Goal: Task Accomplishment & Management: Complete application form

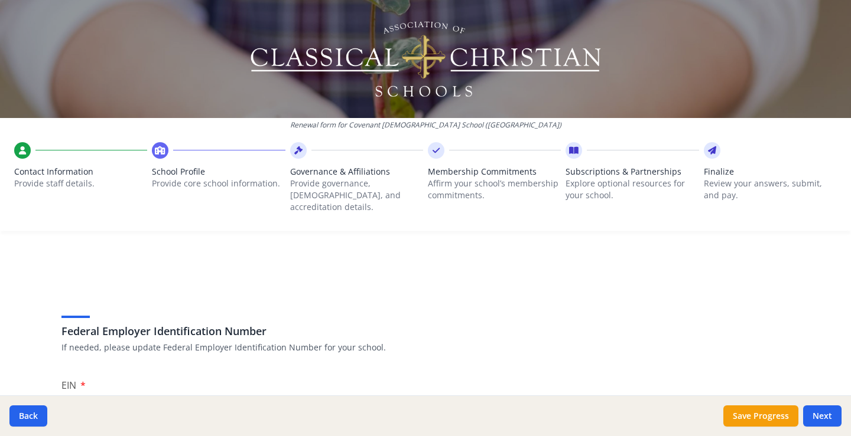
scroll to position [1837, 0]
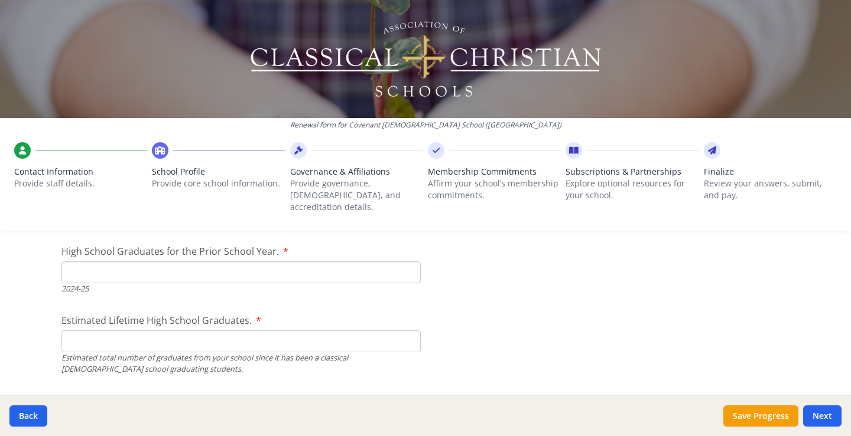
click at [128, 262] on input "High School Graduates for the Prior School Year." at bounding box center [240, 273] width 359 height 22
type input "16"
click at [77, 333] on input "Estimated Lifetime High School Graduates." at bounding box center [240, 342] width 359 height 22
type input "300"
click at [98, 262] on input "16" at bounding box center [240, 273] width 359 height 22
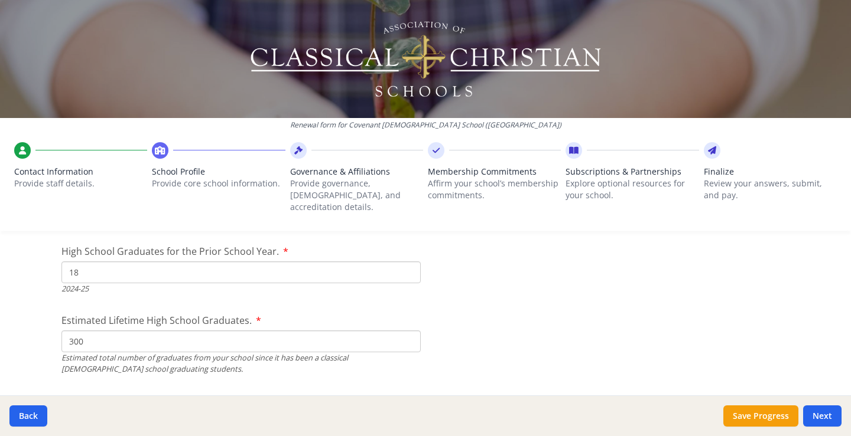
type input "18"
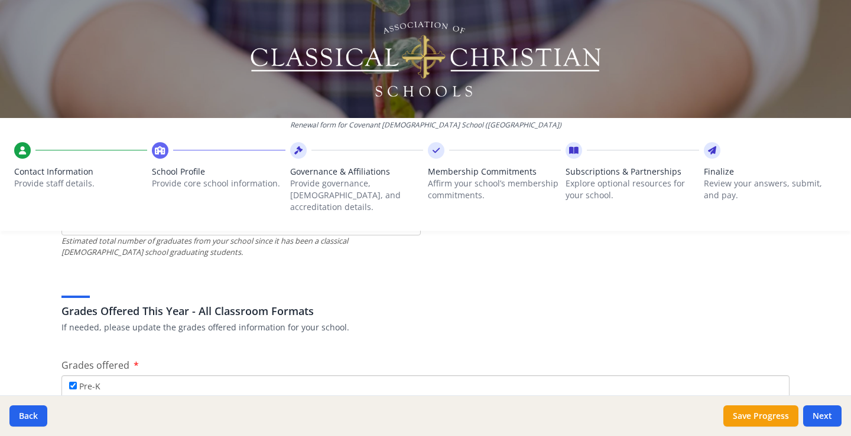
scroll to position [2251, 0]
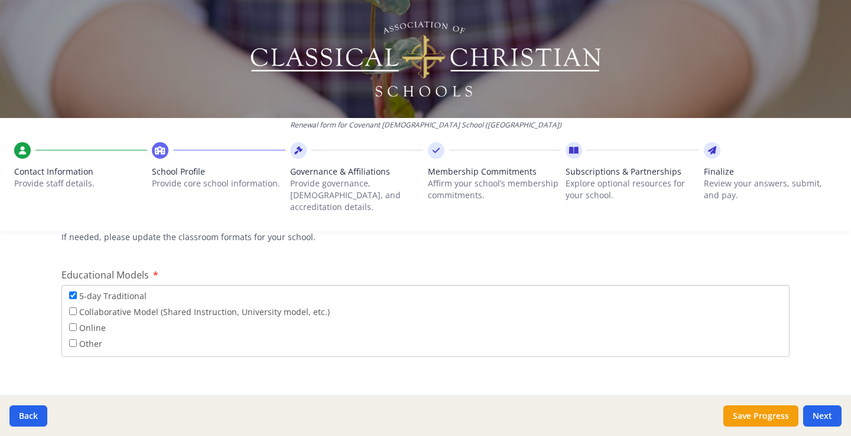
click at [652, 268] on div "Educational Models 5-day Traditional Collaborative Model (Shared Instruction, U…" at bounding box center [425, 312] width 728 height 89
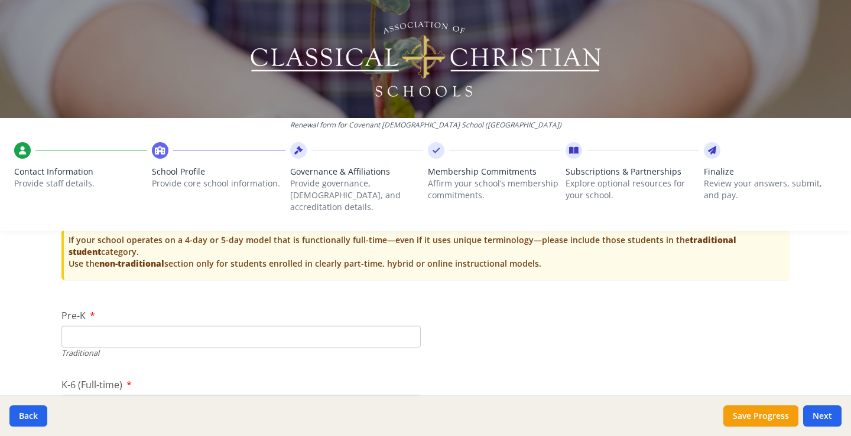
scroll to position [2546, 0]
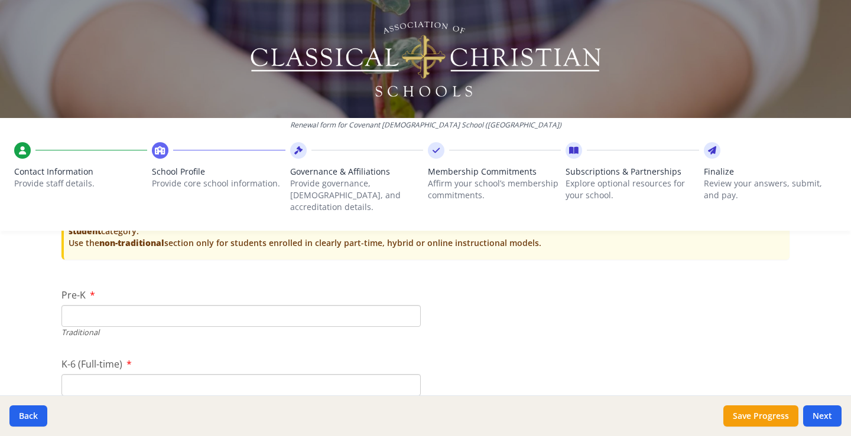
click at [133, 305] on input "Pre-K" at bounding box center [240, 316] width 359 height 22
type input "20"
click at [94, 374] on input "K-6 (Full-time)" at bounding box center [240, 385] width 359 height 22
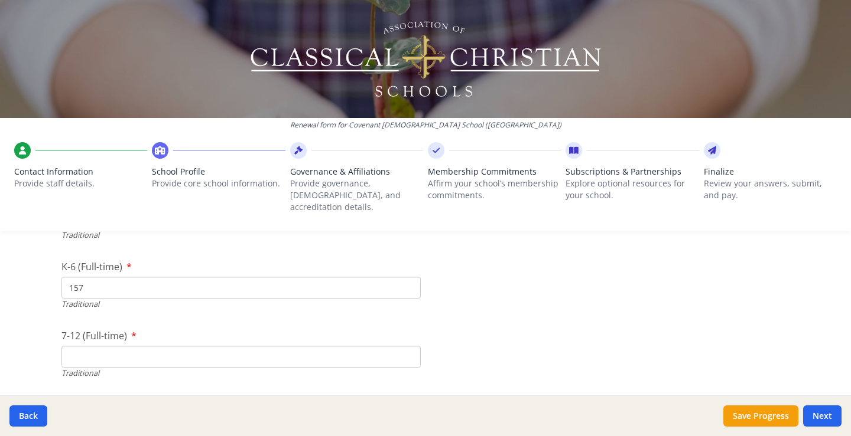
scroll to position [2664, 0]
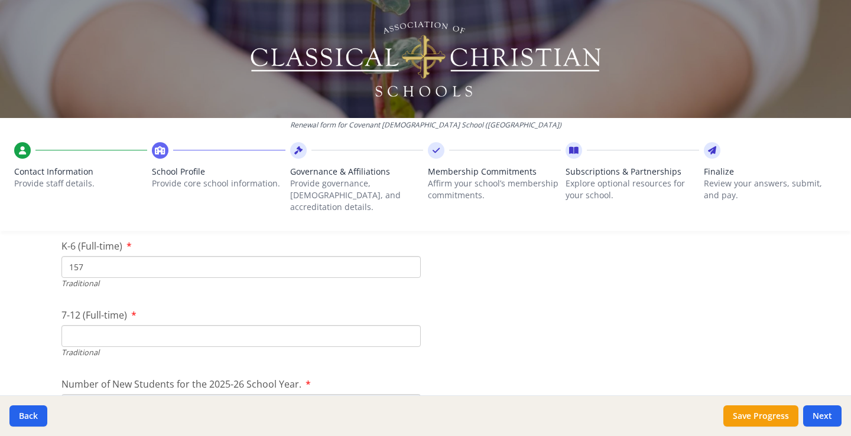
type input "157"
click at [120, 325] on input "7-12 (Full-time)" at bounding box center [240, 336] width 359 height 22
type input "255"
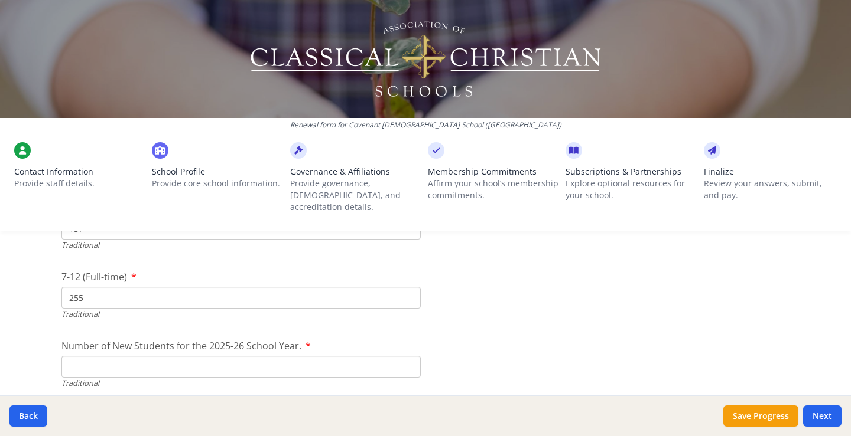
scroll to position [2723, 0]
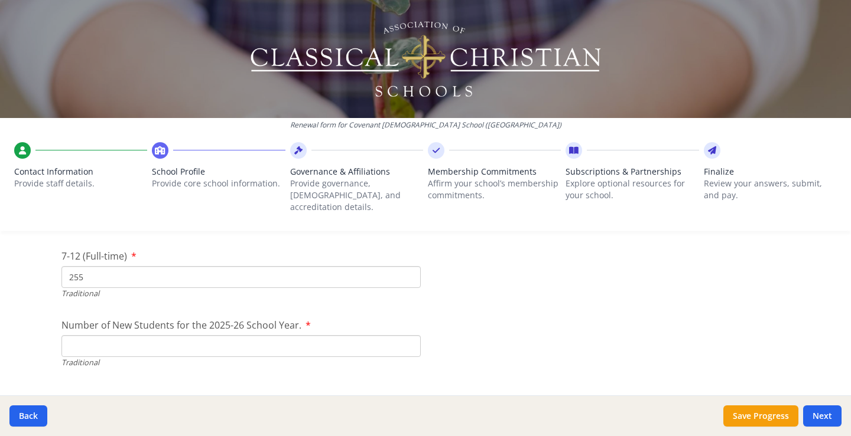
click at [275, 335] on input "Number of New Students for the 2025-26 School Year." at bounding box center [240, 346] width 359 height 22
type input "58"
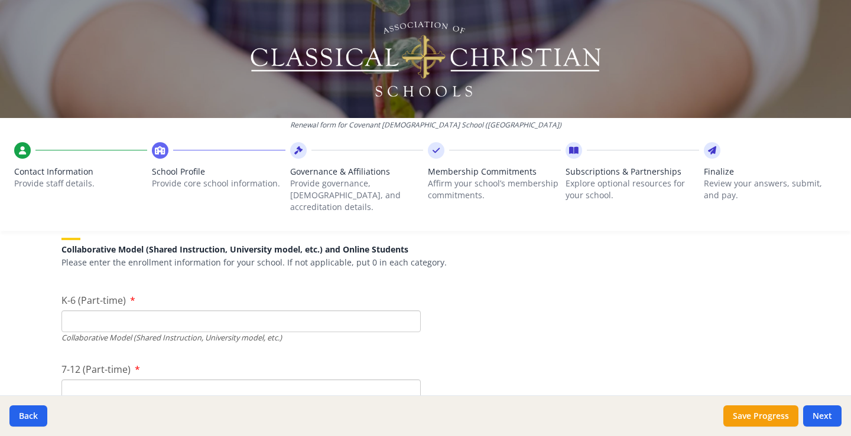
scroll to position [2901, 0]
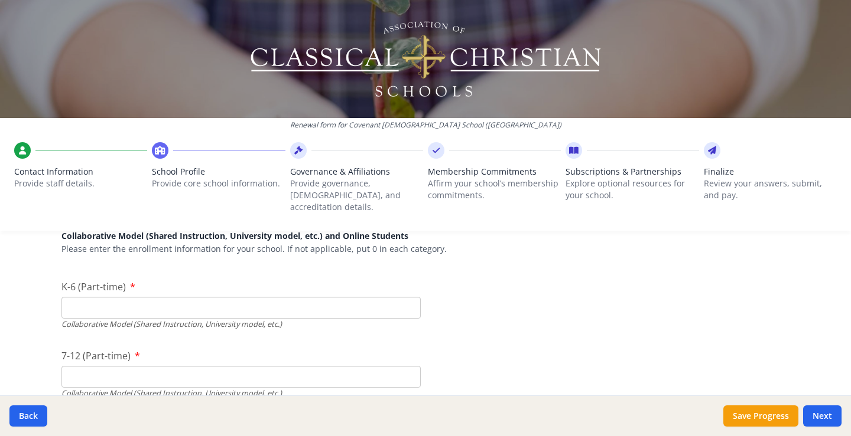
click at [116, 302] on input "K-6 (Part-time)" at bounding box center [240, 308] width 359 height 22
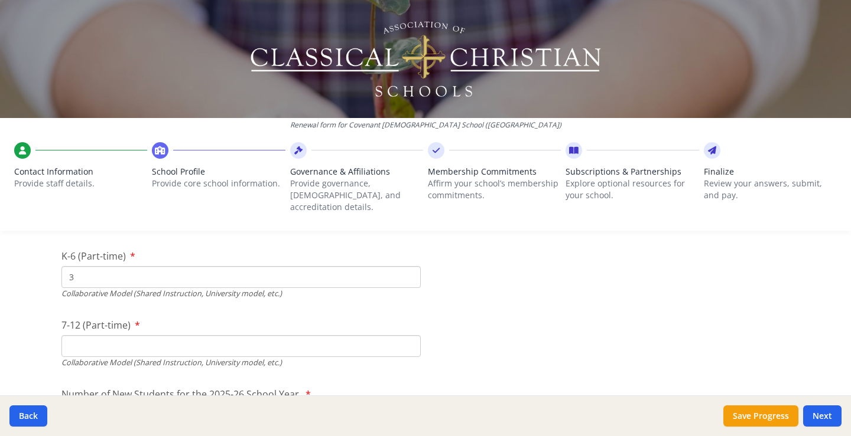
scroll to position [2960, 0]
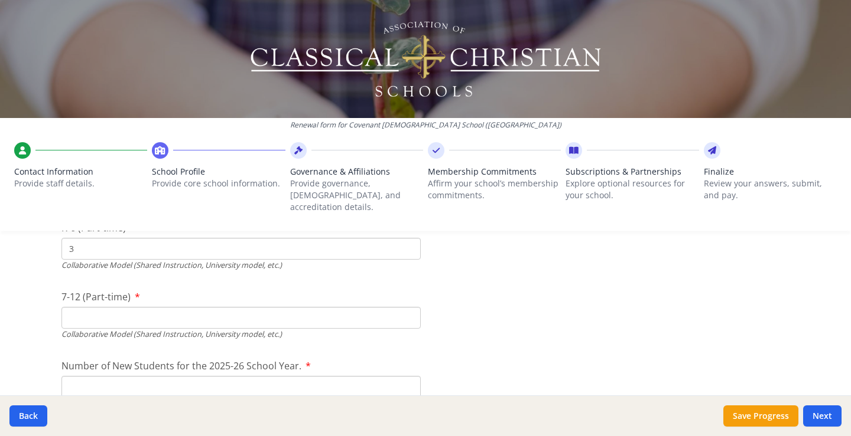
type input "3"
click at [111, 307] on input "7-12 (Part-time)" at bounding box center [240, 318] width 359 height 22
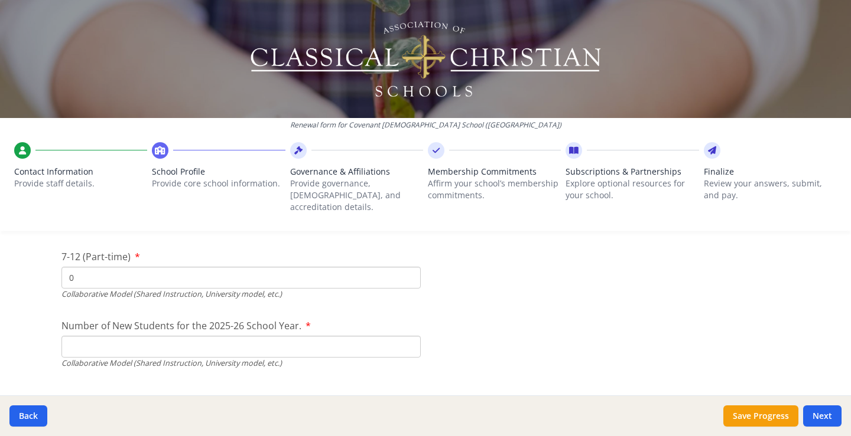
scroll to position [3019, 0]
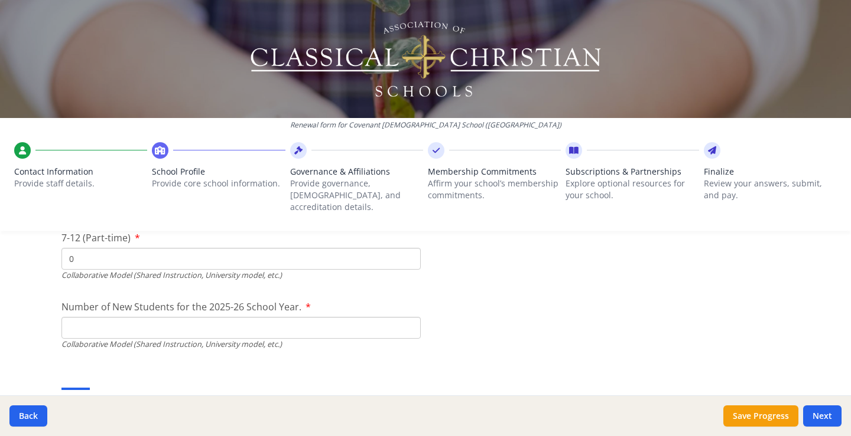
type input "0"
drag, startPoint x: 109, startPoint y: 317, endPoint x: 187, endPoint y: 321, distance: 78.7
click at [111, 317] on input "Number of New Students for the 2025-26 School Year." at bounding box center [240, 328] width 359 height 22
type input "0"
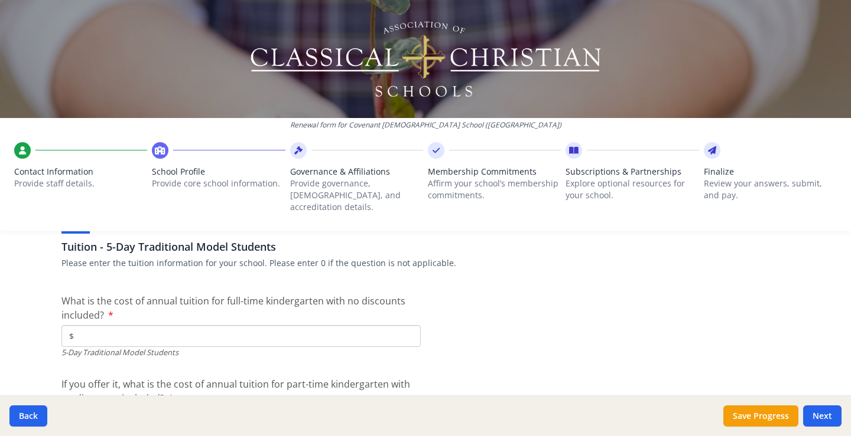
scroll to position [3196, 0]
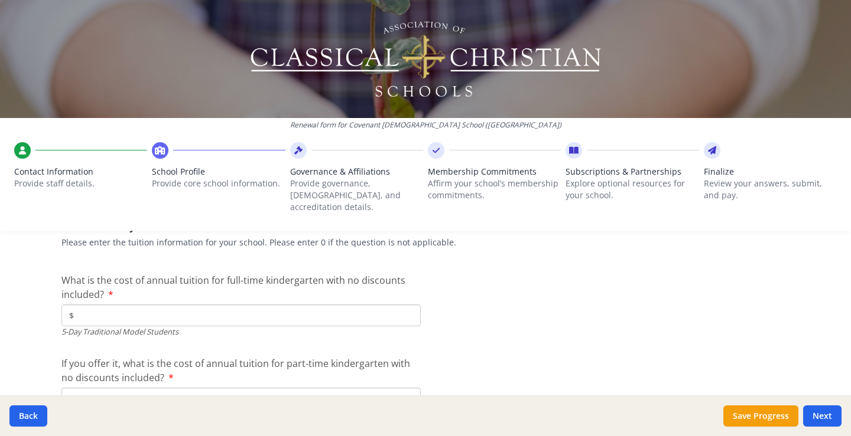
click at [239, 305] on input "$" at bounding box center [240, 316] width 359 height 22
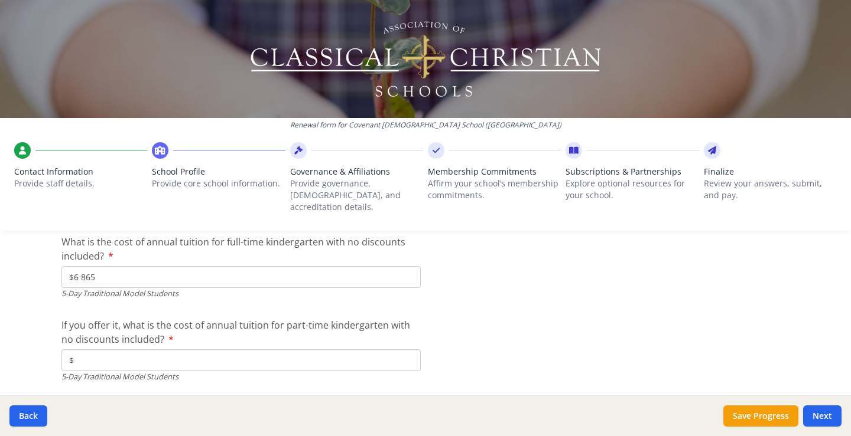
scroll to position [3255, 0]
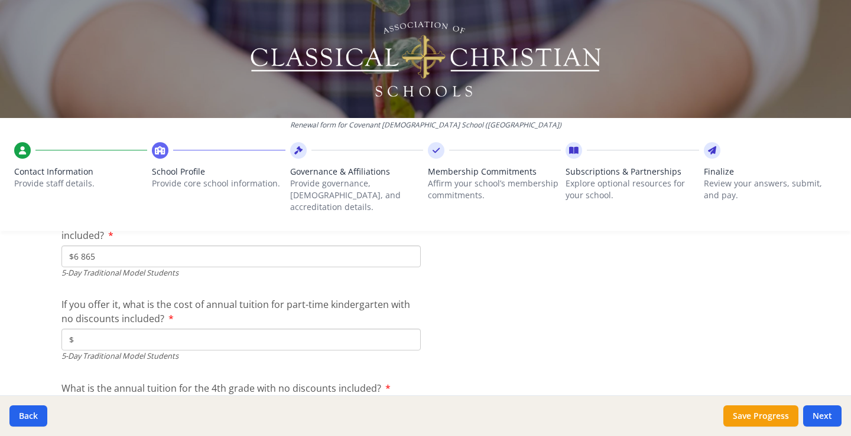
type input "$6 865"
click at [197, 329] on input "$" at bounding box center [240, 340] width 359 height 22
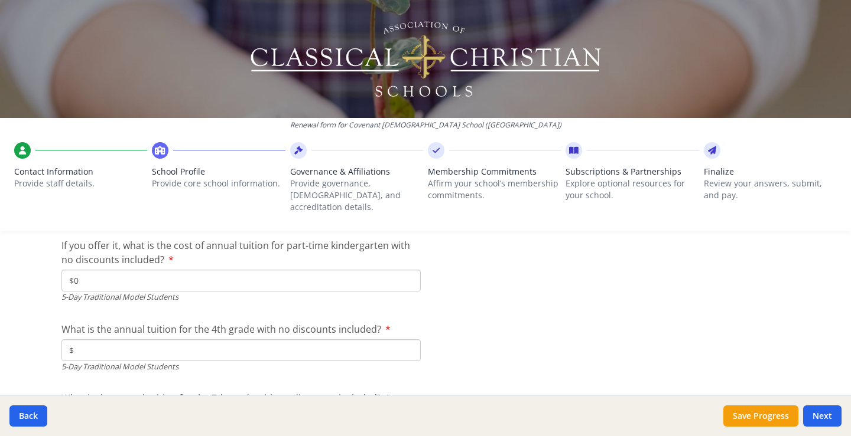
type input "$0"
click at [190, 340] on input "$" at bounding box center [240, 351] width 359 height 22
type input "$6 865"
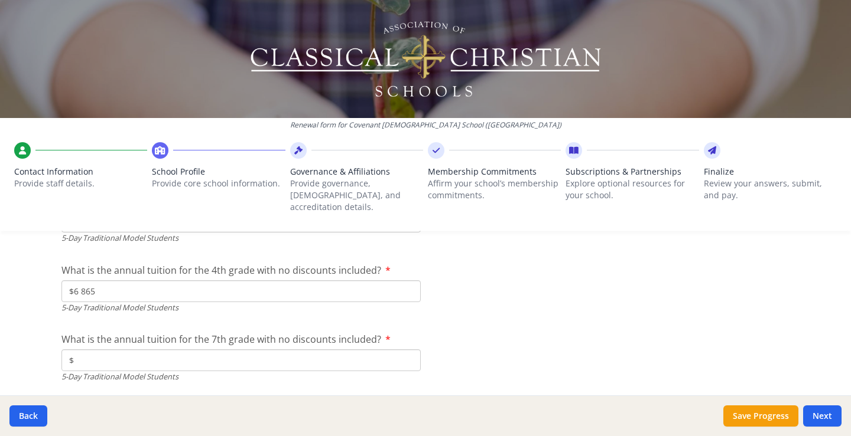
scroll to position [3432, 0]
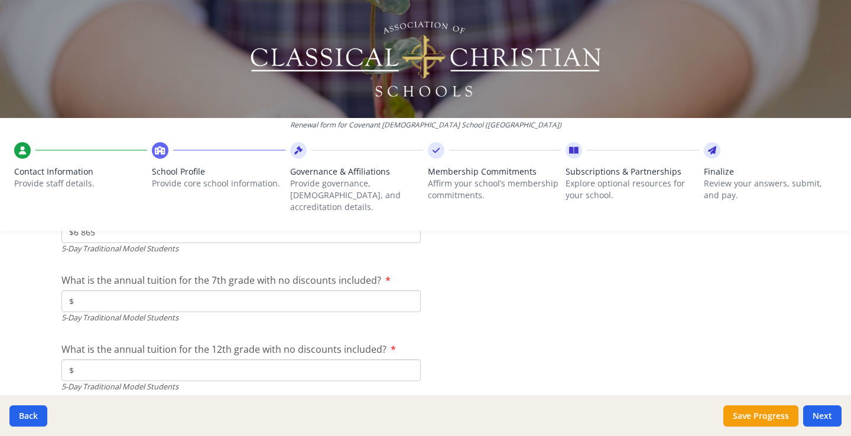
click at [144, 292] on input "$" at bounding box center [240, 302] width 359 height 22
type input "$6 975"
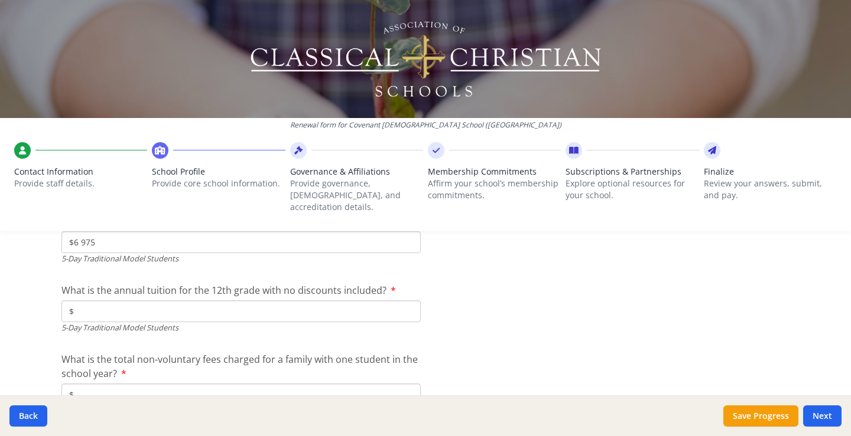
click at [143, 307] on input "$" at bounding box center [240, 312] width 359 height 22
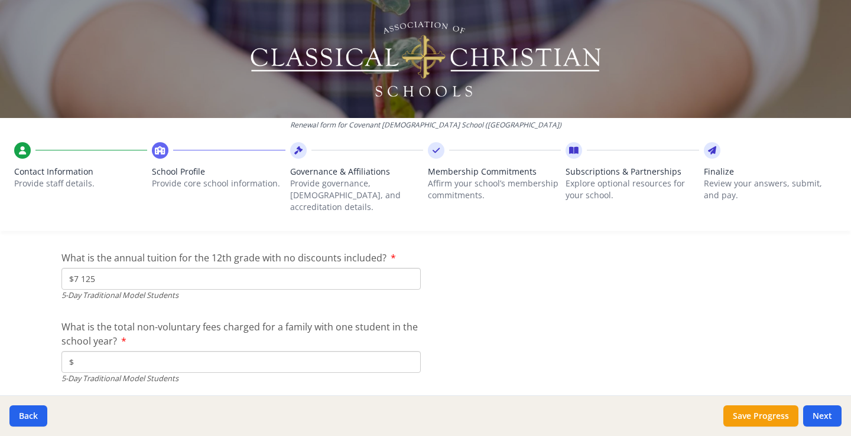
scroll to position [3550, 0]
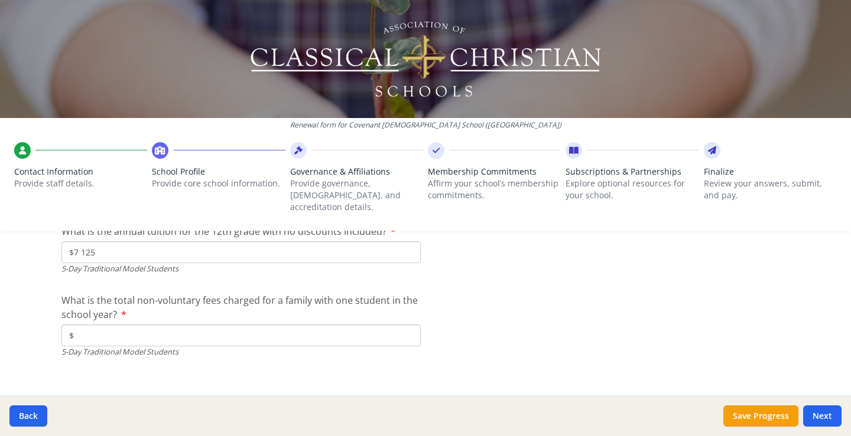
type input "$7 125"
click at [144, 325] on input "$" at bounding box center [240, 336] width 359 height 22
type input "$0"
drag, startPoint x: 699, startPoint y: 308, endPoint x: 630, endPoint y: 306, distance: 68.5
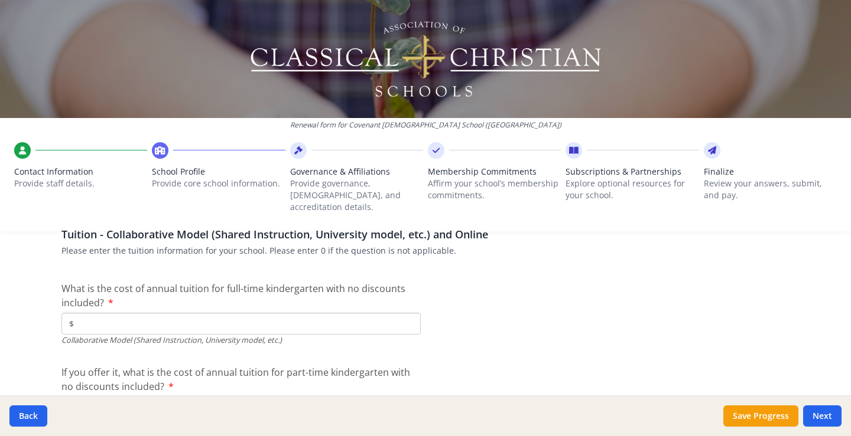
scroll to position [3728, 0]
click at [304, 315] on input "$" at bounding box center [240, 323] width 359 height 22
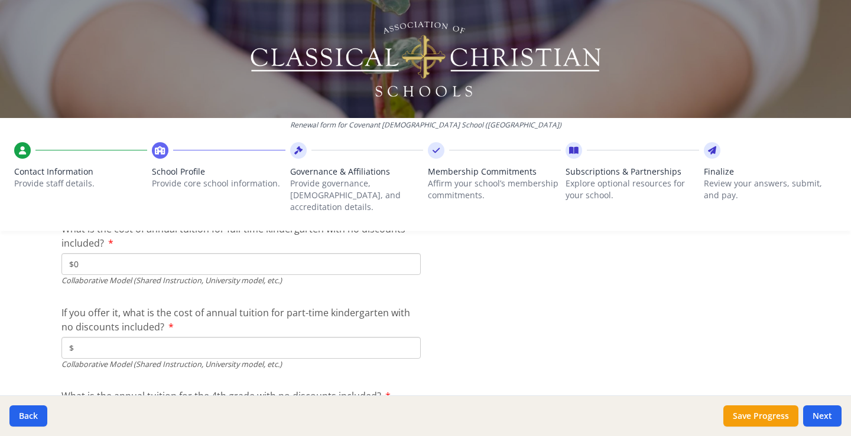
type input "$0"
click at [209, 337] on input "$" at bounding box center [240, 348] width 359 height 22
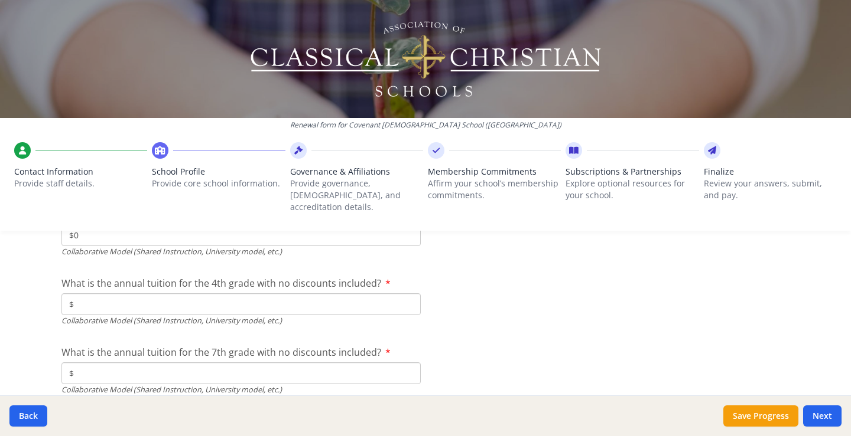
scroll to position [3905, 0]
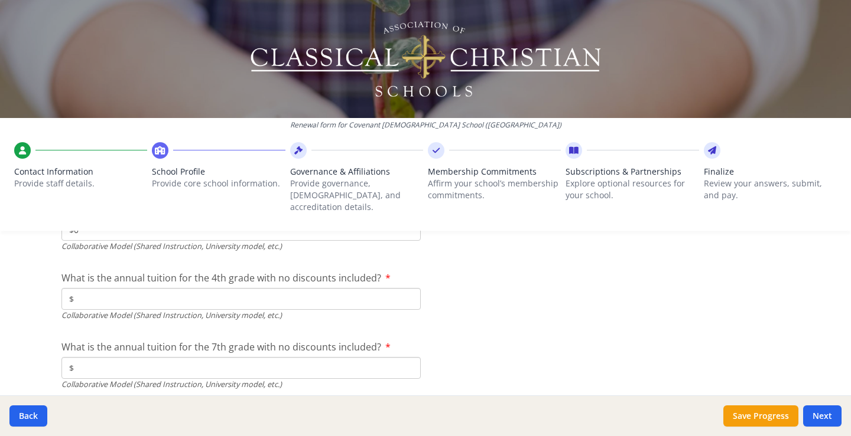
type input "$0"
click at [172, 288] on input "$" at bounding box center [240, 299] width 359 height 22
type input "$0"
click at [147, 358] on input "$" at bounding box center [240, 368] width 359 height 22
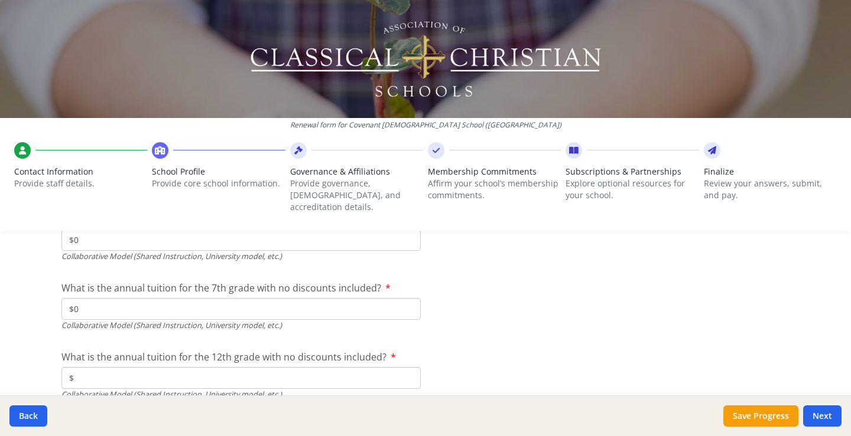
scroll to position [4023, 0]
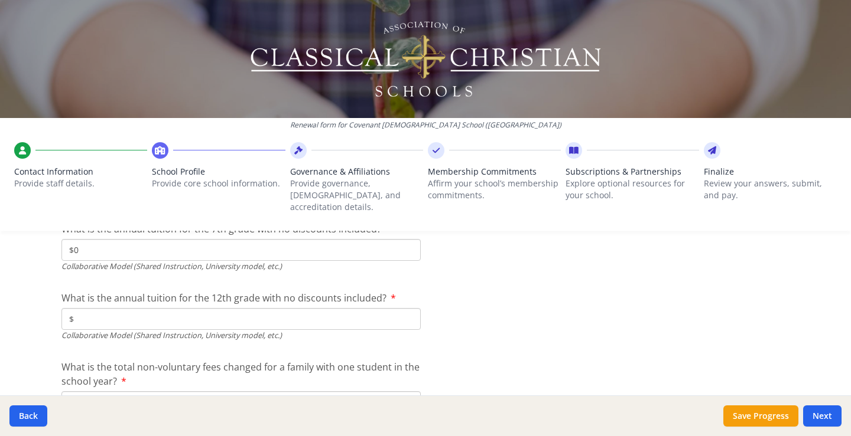
type input "$0"
click at [135, 314] on input "$" at bounding box center [240, 319] width 359 height 22
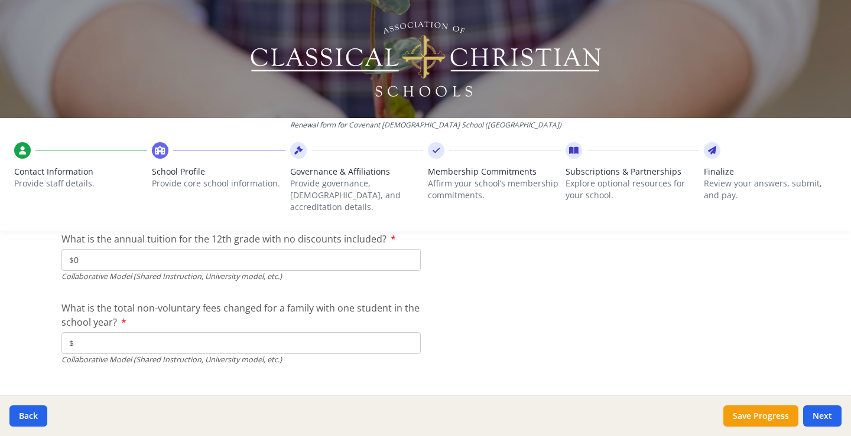
type input "$0"
click at [122, 338] on input "$" at bounding box center [240, 344] width 359 height 22
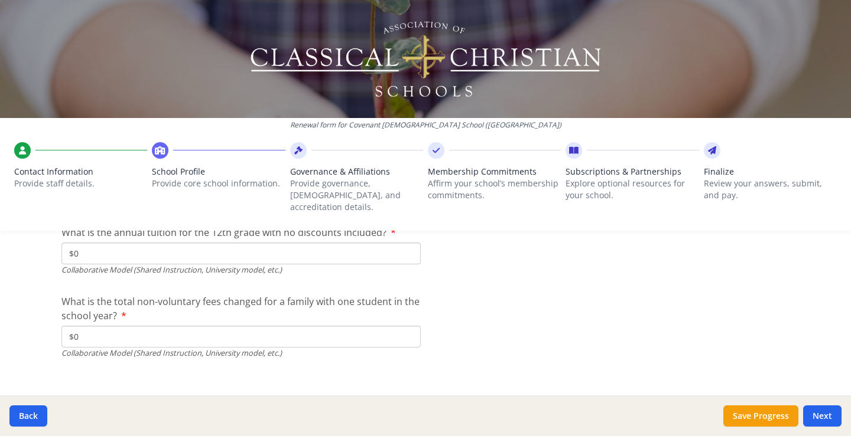
scroll to position [4090, 0]
type input "$0"
click at [827, 415] on button "Next" at bounding box center [822, 416] width 38 height 21
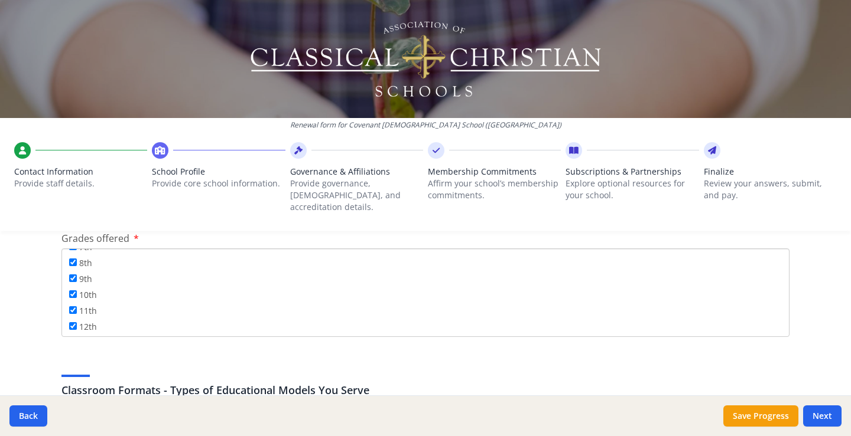
scroll to position [143, 0]
click at [819, 415] on button "Next" at bounding box center [822, 416] width 38 height 21
click at [814, 417] on button "Next" at bounding box center [822, 416] width 38 height 21
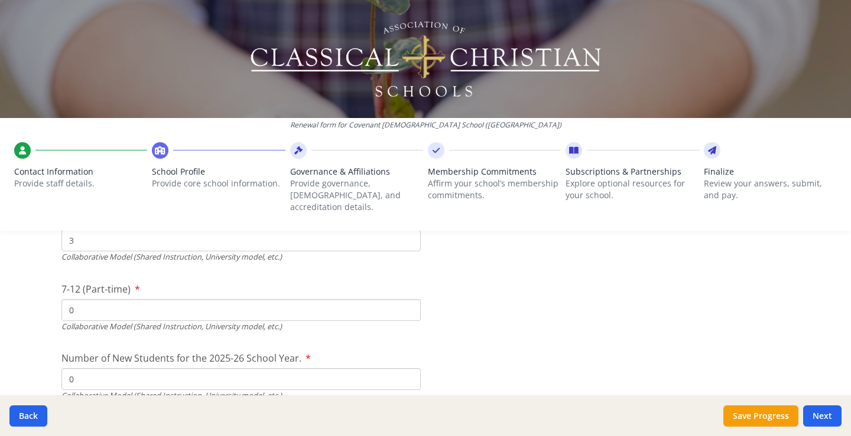
scroll to position [2969, 0]
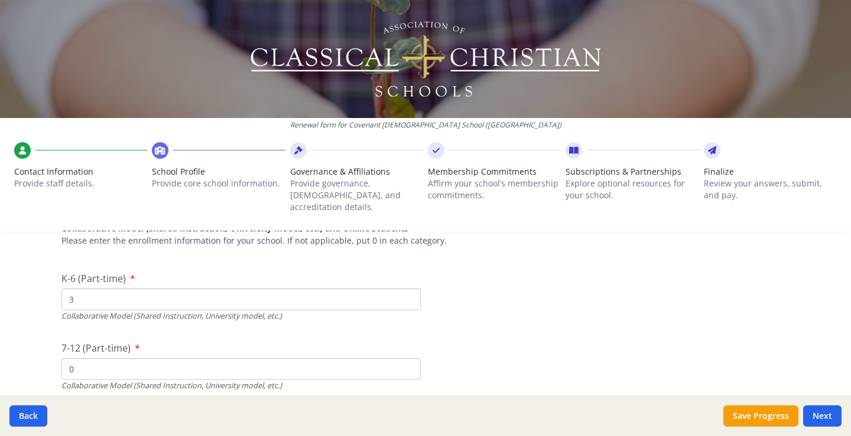
click at [201, 311] on div "Collaborative Model (Shared Instruction, University model, etc.)" at bounding box center [240, 316] width 359 height 11
drag, startPoint x: 86, startPoint y: 286, endPoint x: 9, endPoint y: 282, distance: 76.9
click at [9, 283] on div "Renewal form for Covenant [DEMOGRAPHIC_DATA] School ([GEOGRAPHIC_DATA]) Contact…" at bounding box center [425, 218] width 851 height 436
type input "0"
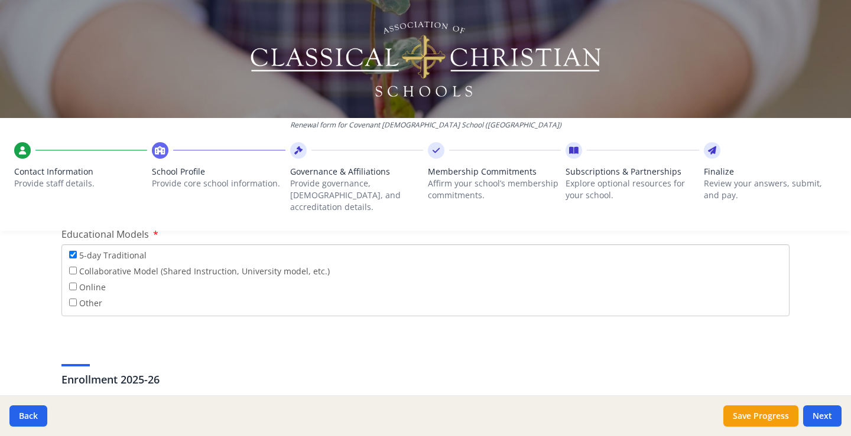
scroll to position [2379, 0]
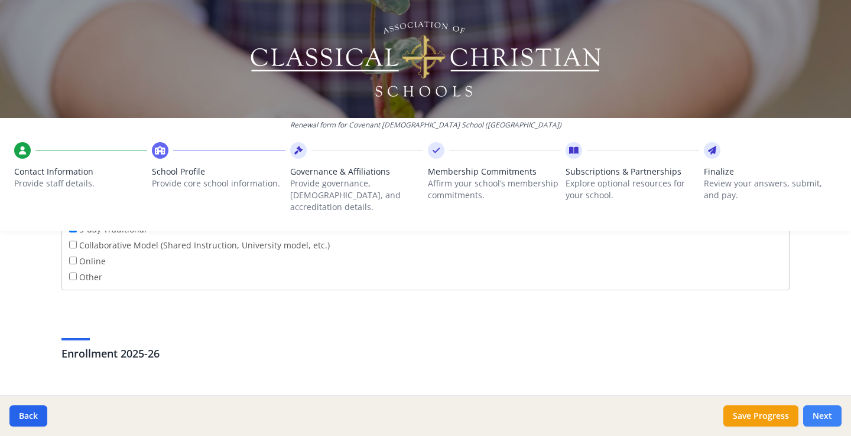
click at [822, 419] on button "Next" at bounding box center [822, 416] width 38 height 21
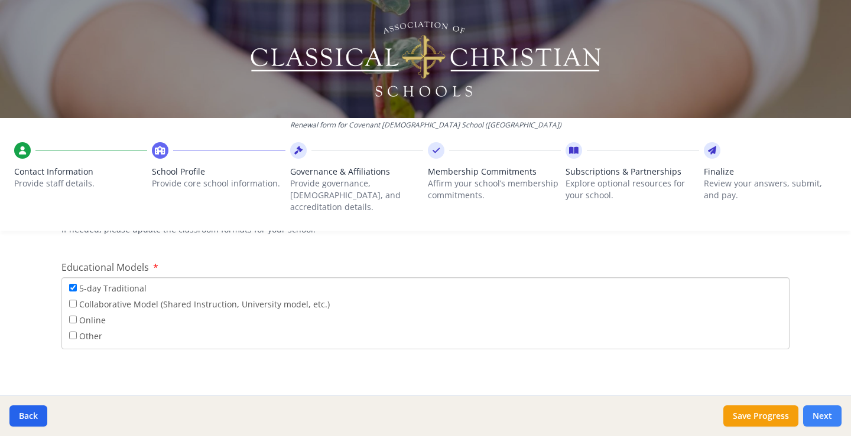
click at [826, 421] on button "Next" at bounding box center [822, 416] width 38 height 21
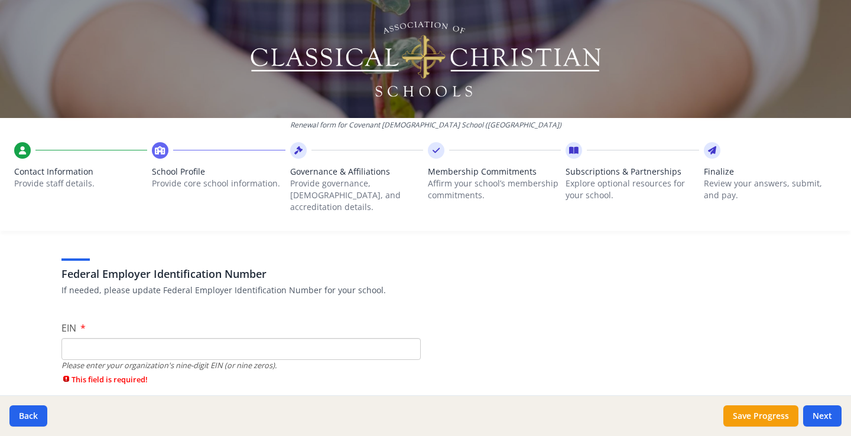
scroll to position [59, 0]
click at [196, 338] on input "EIN" at bounding box center [240, 348] width 359 height 22
type input "630908970"
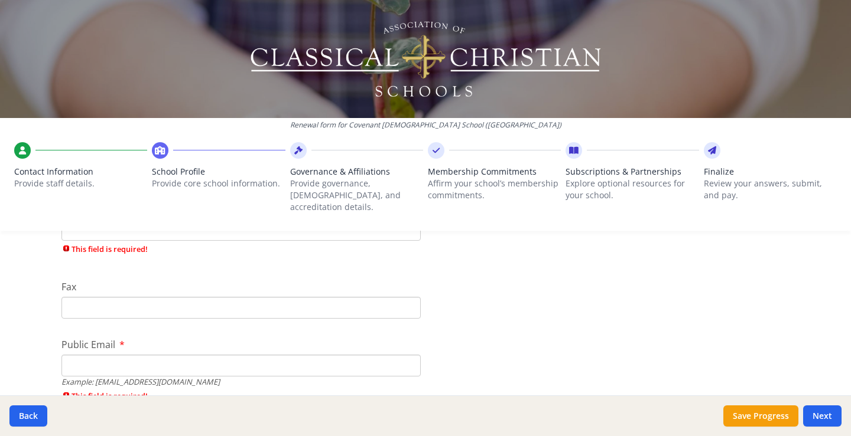
scroll to position [268, 0]
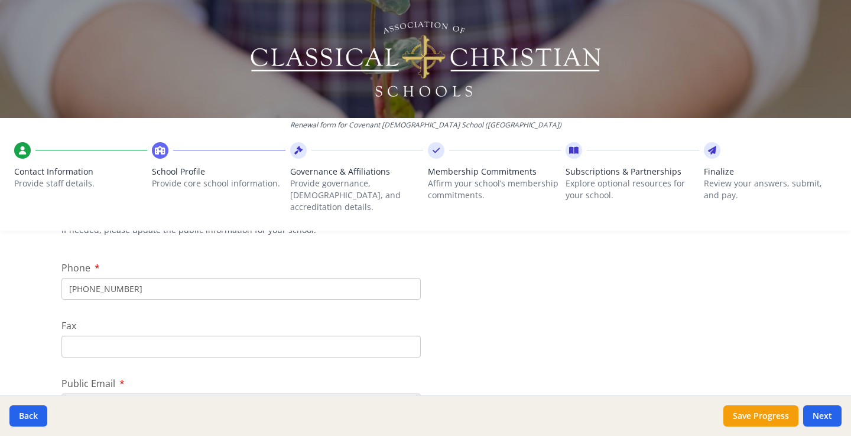
type input "[PHONE_NUMBER]"
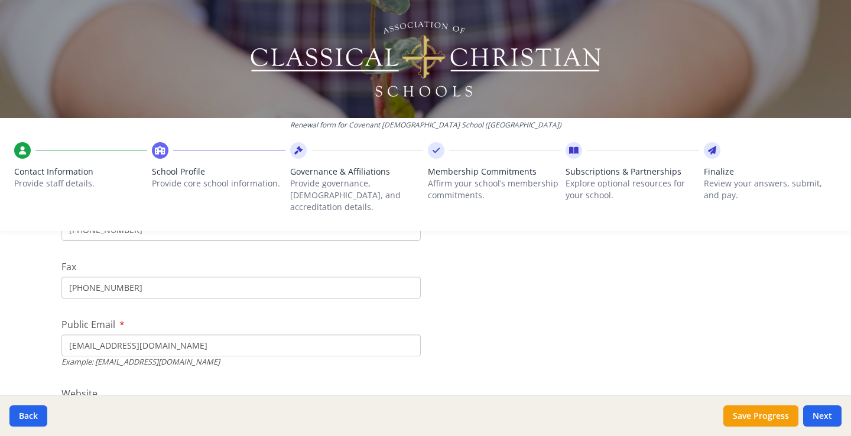
type input "[EMAIL_ADDRESS][DOMAIN_NAME]"
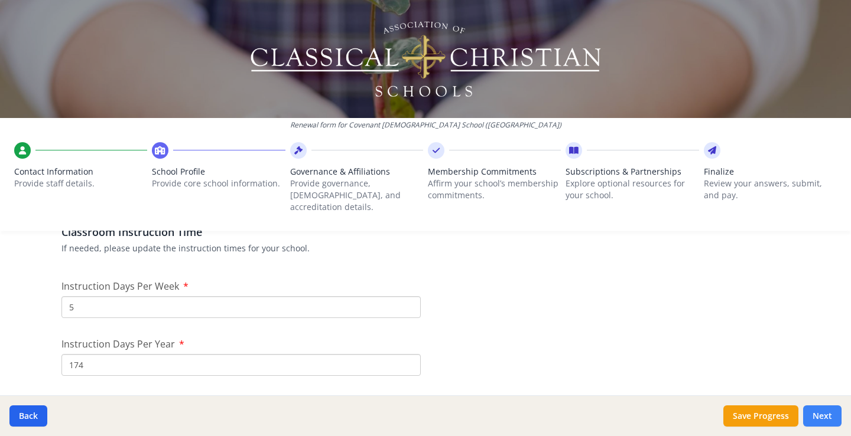
click at [835, 421] on button "Next" at bounding box center [822, 416] width 38 height 21
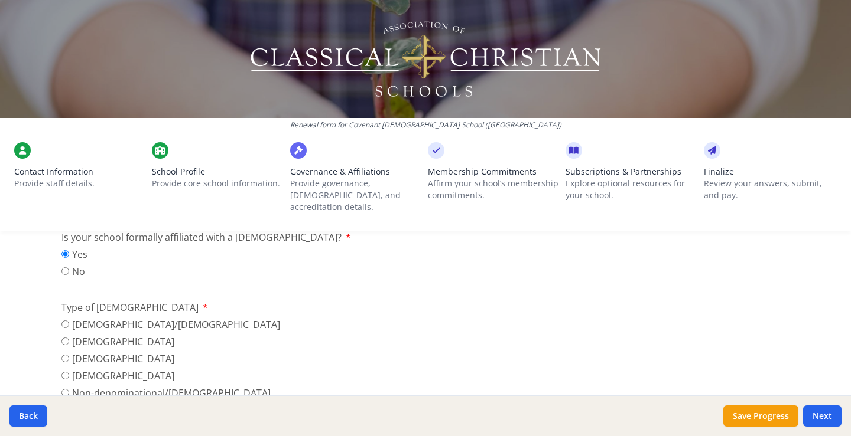
scroll to position [428, 0]
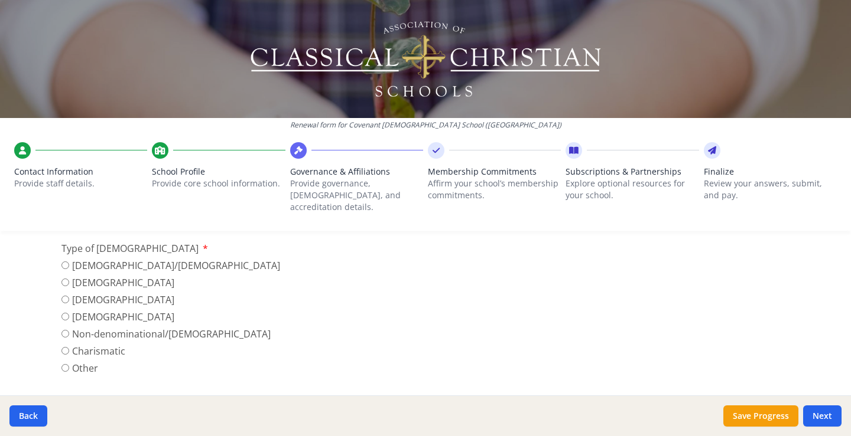
click at [61, 327] on label "Non-denominational/[DEMOGRAPHIC_DATA]" at bounding box center [170, 334] width 219 height 14
click at [61, 330] on input "Non-denominational/[DEMOGRAPHIC_DATA]" at bounding box center [65, 334] width 8 height 8
radio input "true"
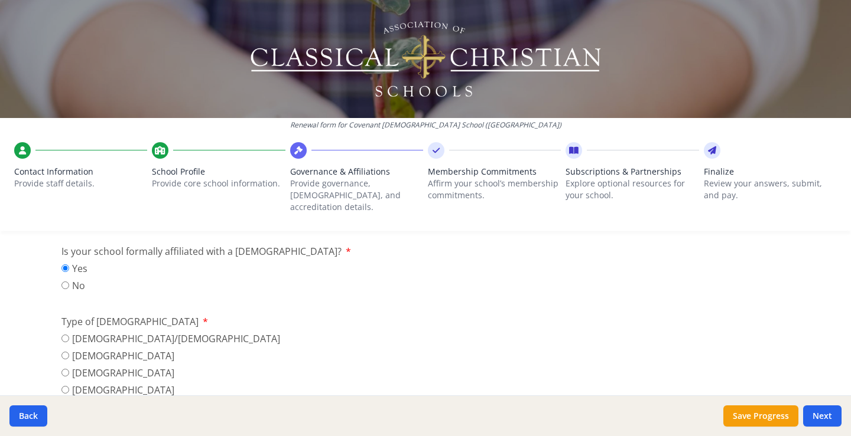
scroll to position [413, 0]
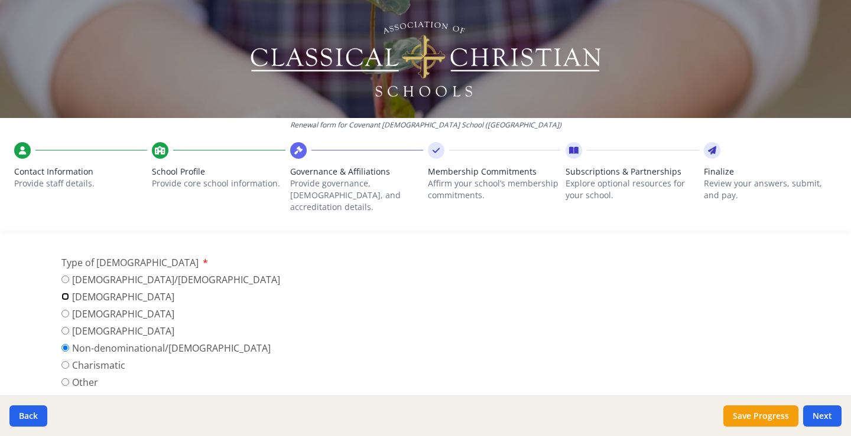
click at [63, 293] on input "[DEMOGRAPHIC_DATA]" at bounding box center [65, 297] width 8 height 8
radio input "true"
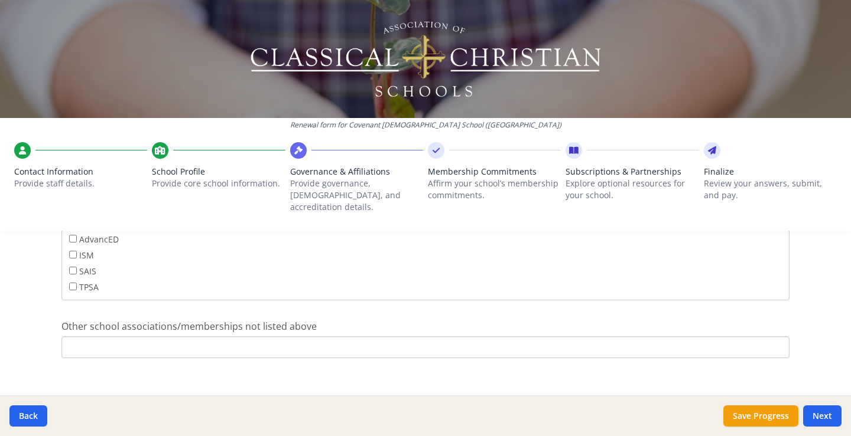
scroll to position [959, 0]
click at [813, 418] on button "Next" at bounding box center [822, 416] width 38 height 21
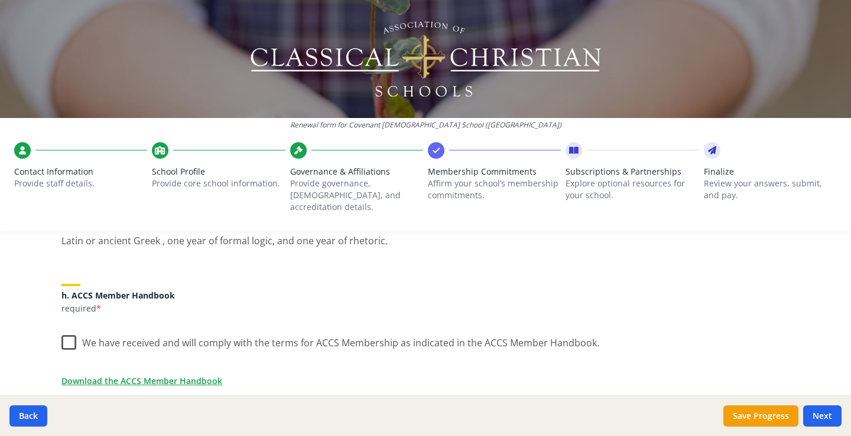
click at [64, 331] on label "We have received and will comply with the terms for ACCS Membership as indicate…" at bounding box center [329, 340] width 537 height 25
click at [0, 0] on input "We have received and will comply with the terms for ACCS Membership as indicate…" at bounding box center [0, 0] width 0 height 0
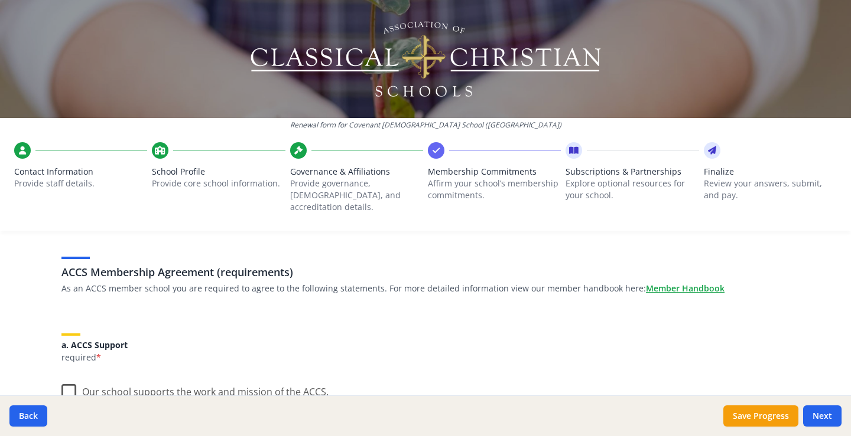
scroll to position [118, 0]
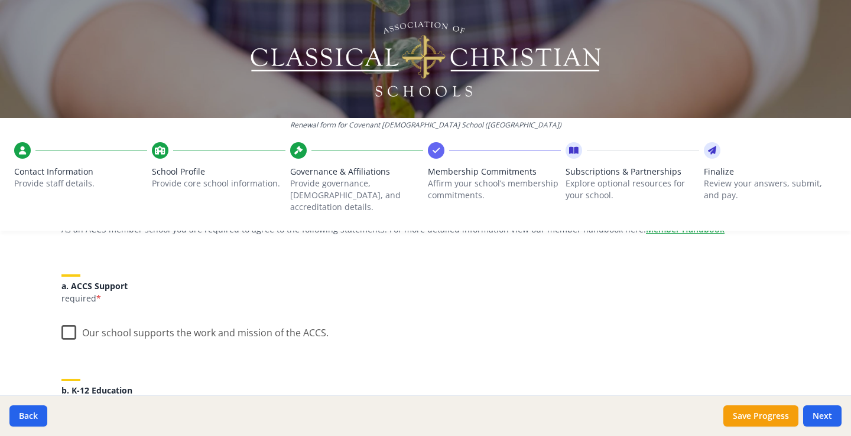
click at [70, 321] on label "Our school supports the work and mission of the ACCS." at bounding box center [194, 330] width 267 height 25
click at [0, 0] on input "Our school supports the work and mission of the ACCS." at bounding box center [0, 0] width 0 height 0
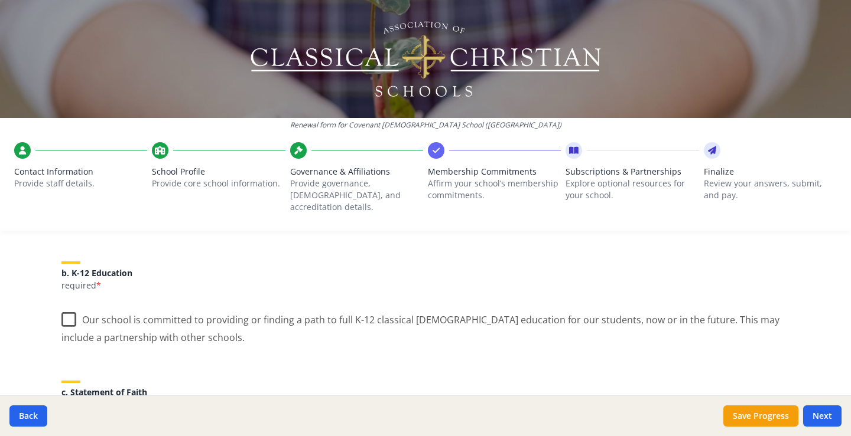
scroll to position [236, 0]
click at [66, 310] on label "Our school is committed to providing or finding a path to full K-12 classical […" at bounding box center [425, 324] width 728 height 40
click at [0, 0] on input "Our school is committed to providing or finding a path to full K-12 classical […" at bounding box center [0, 0] width 0 height 0
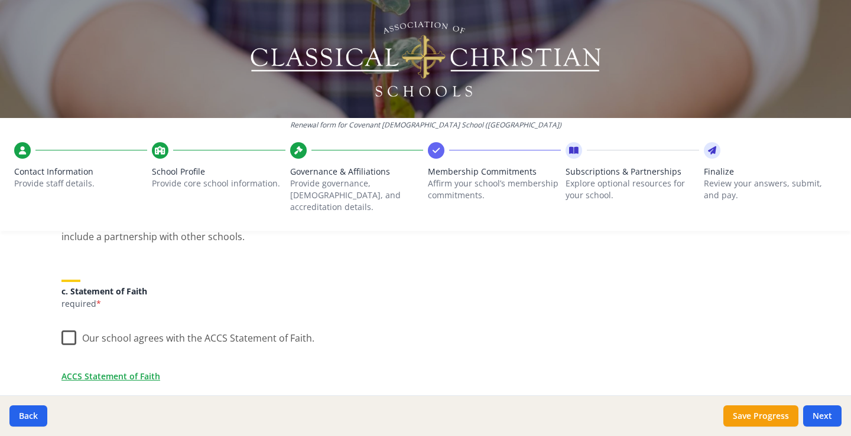
scroll to position [354, 0]
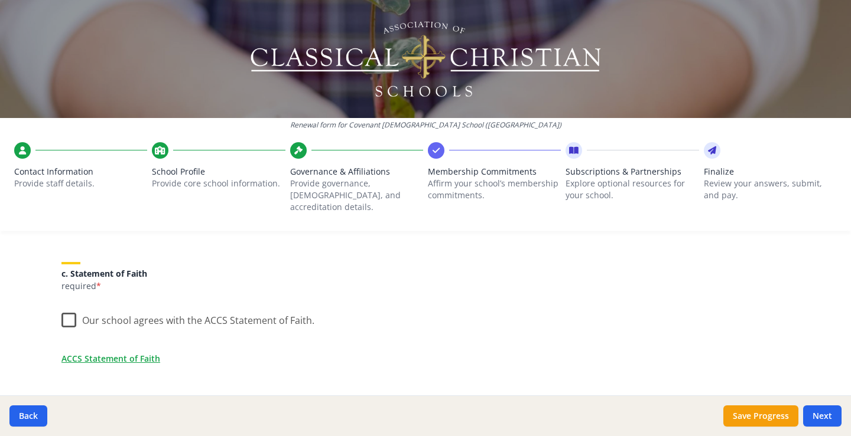
click at [69, 319] on label "Our school agrees with the ACCS Statement of Faith." at bounding box center [187, 317] width 253 height 25
click at [0, 0] on input "Our school agrees with the ACCS Statement of Faith." at bounding box center [0, 0] width 0 height 0
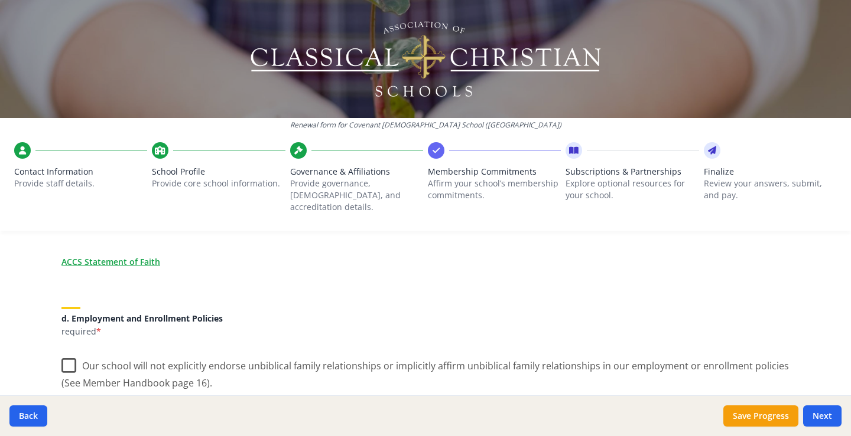
scroll to position [473, 0]
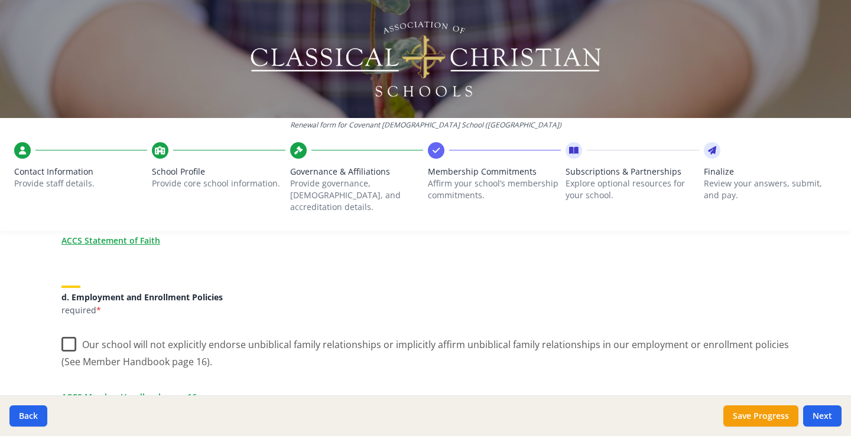
click at [70, 333] on label "Our school will not explicitly endorse unbiblical family relationships or impli…" at bounding box center [425, 350] width 728 height 40
click at [0, 0] on input "Our school will not explicitly endorse unbiblical family relationships or impli…" at bounding box center [0, 0] width 0 height 0
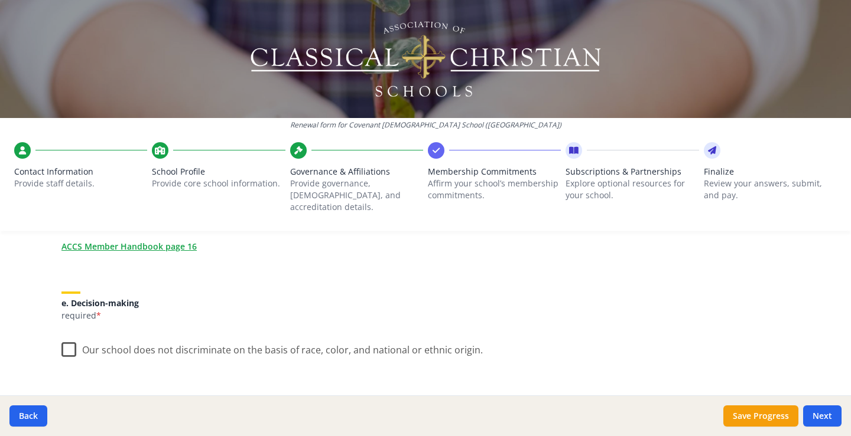
scroll to position [650, 0]
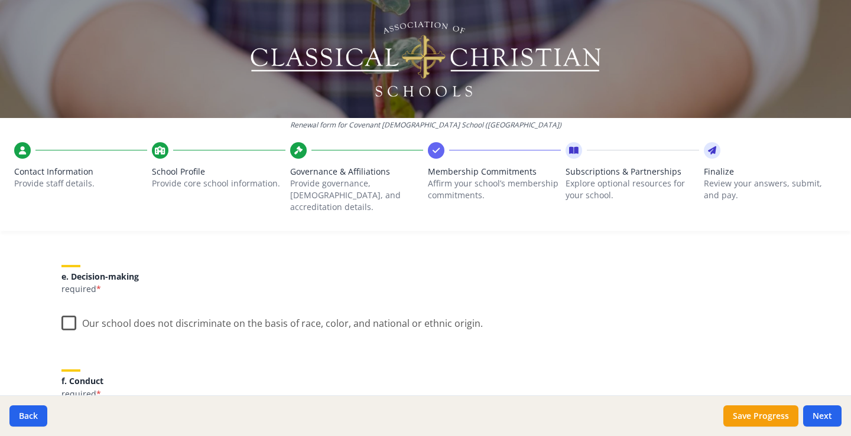
click at [67, 317] on label "Our school does not discriminate on the basis of race, color, and national or e…" at bounding box center [271, 320] width 421 height 25
click at [0, 0] on input "Our school does not discriminate on the basis of race, color, and national or e…" at bounding box center [0, 0] width 0 height 0
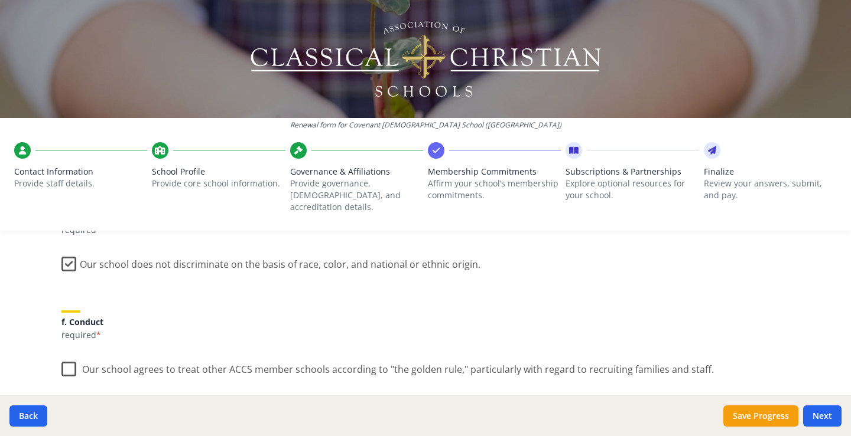
scroll to position [768, 0]
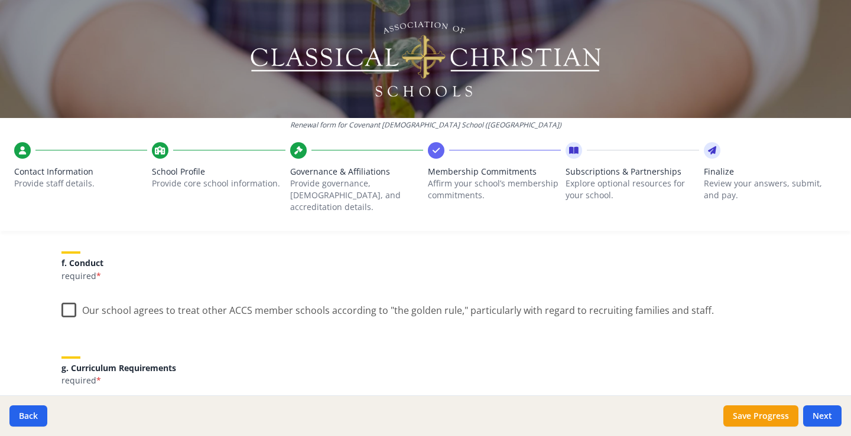
click at [67, 299] on label "Our school agrees to treat other ACCS member schools according to "the golden r…" at bounding box center [387, 307] width 652 height 25
click at [0, 0] on input "Our school agrees to treat other ACCS member schools according to "the golden r…" at bounding box center [0, 0] width 0 height 0
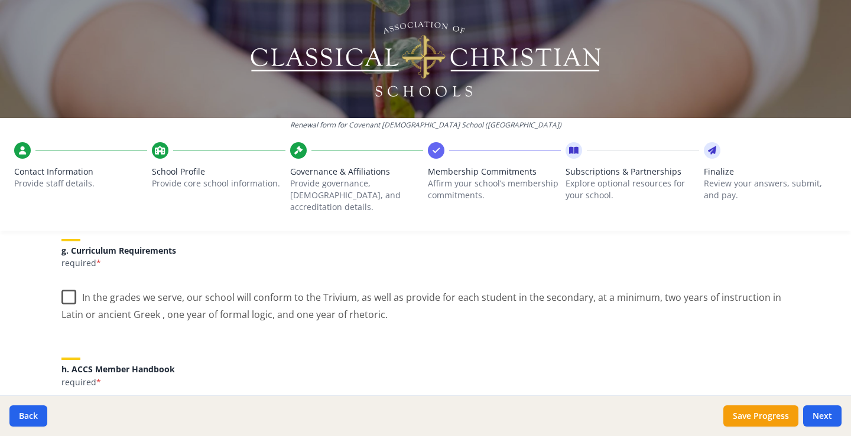
scroll to position [886, 0]
click at [67, 282] on label "In the grades we serve, our school will conform to the Trivium, as well as prov…" at bounding box center [425, 302] width 728 height 40
click at [0, 0] on input "In the grades we serve, our school will conform to the Trivium, as well as prov…" at bounding box center [0, 0] width 0 height 0
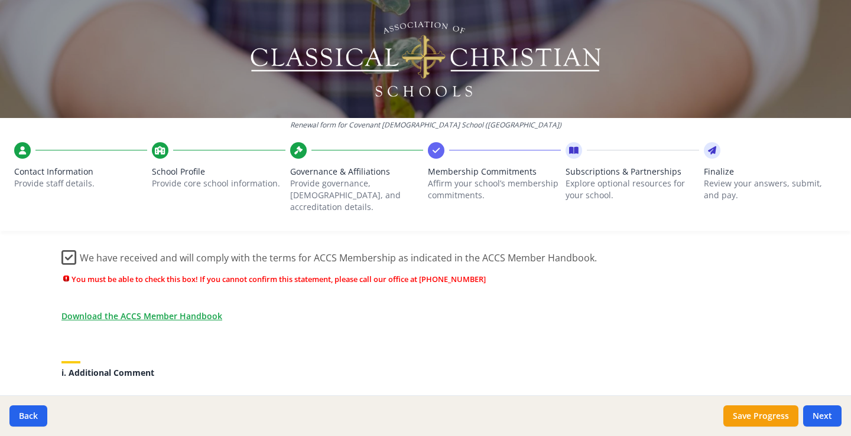
scroll to position [1063, 0]
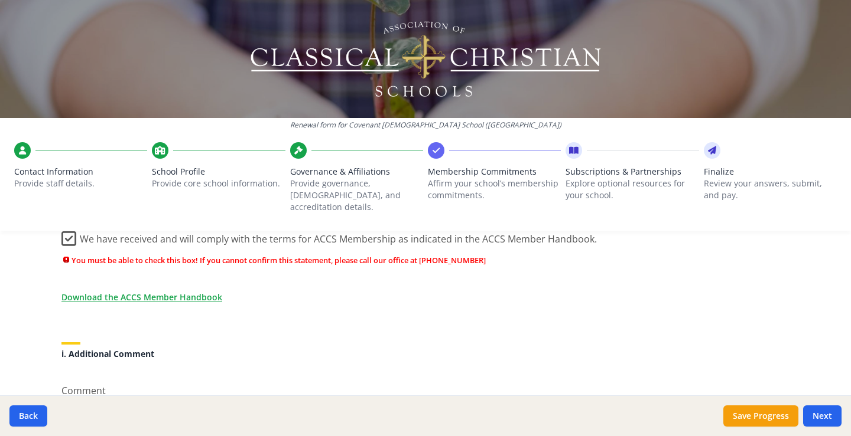
click at [62, 227] on div "Renewal form for Covenant [DEMOGRAPHIC_DATA] School ([GEOGRAPHIC_DATA]) Contact…" at bounding box center [425, 120] width 851 height 240
click at [65, 230] on label "We have received and will comply with the terms for ACCS Membership as indicate…" at bounding box center [328, 236] width 535 height 25
click at [0, 0] on input "We have received and will comply with the terms for ACCS Membership as indicate…" at bounding box center [0, 0] width 0 height 0
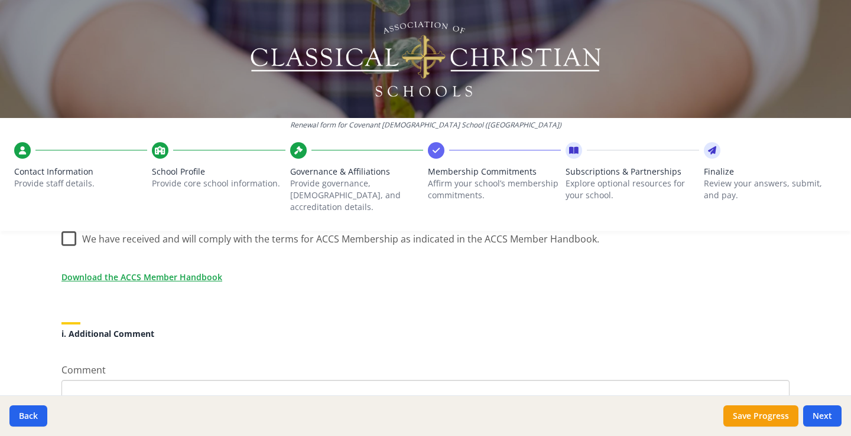
click at [66, 228] on div "Renewal form for Covenant [DEMOGRAPHIC_DATA] School ([GEOGRAPHIC_DATA]) Contact…" at bounding box center [425, 120] width 851 height 240
click at [64, 224] on div "Renewal form for Covenant [DEMOGRAPHIC_DATA] School ([GEOGRAPHIC_DATA]) Contact…" at bounding box center [425, 120] width 851 height 240
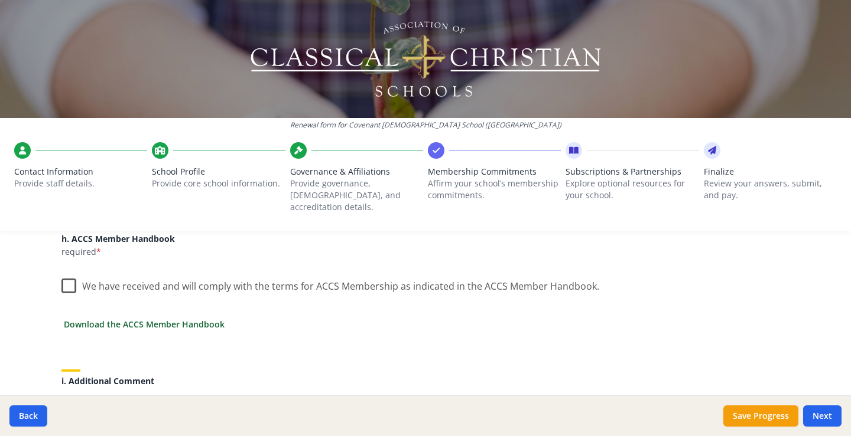
scroll to position [1004, 0]
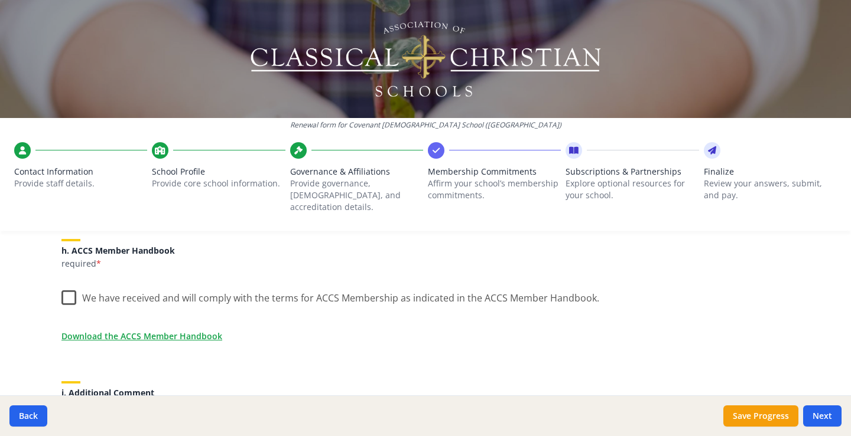
click at [67, 283] on label "We have received and will comply with the terms for ACCS Membership as indicate…" at bounding box center [329, 295] width 537 height 25
click at [0, 0] on input "We have received and will comply with the terms for ACCS Membership as indicate…" at bounding box center [0, 0] width 0 height 0
click at [67, 288] on label "We have received and will comply with the terms for ACCS Membership as indicate…" at bounding box center [328, 295] width 535 height 25
click at [0, 0] on input "We have received and will comply with the terms for ACCS Membership as indicate…" at bounding box center [0, 0] width 0 height 0
click at [66, 284] on label "We have received and will comply with the terms for ACCS Membership as indicate…" at bounding box center [329, 295] width 537 height 25
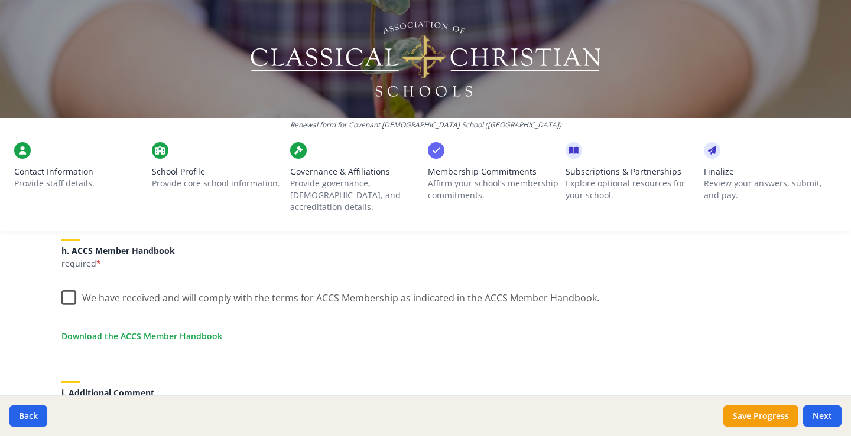
click at [0, 0] on input "We have received and will comply with the terms for ACCS Membership as indicate…" at bounding box center [0, 0] width 0 height 0
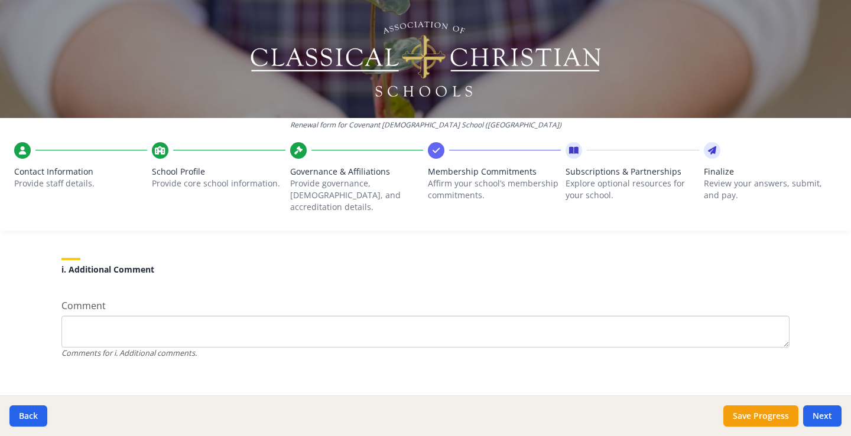
scroll to position [1129, 0]
click at [830, 416] on button "Next" at bounding box center [822, 416] width 38 height 21
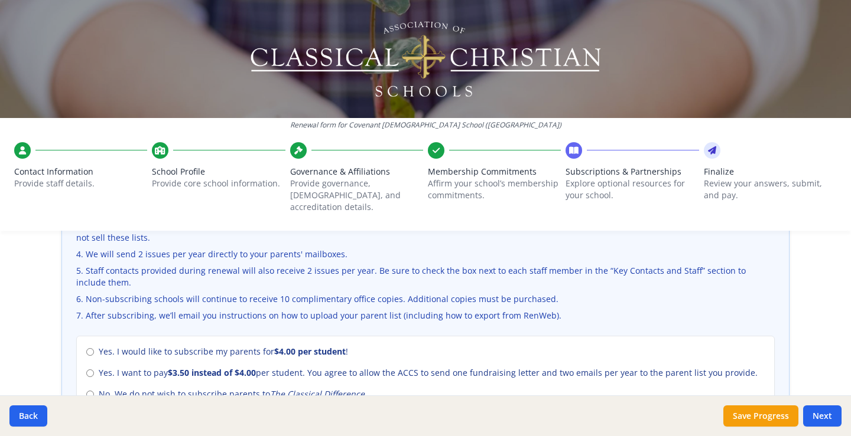
scroll to position [473, 0]
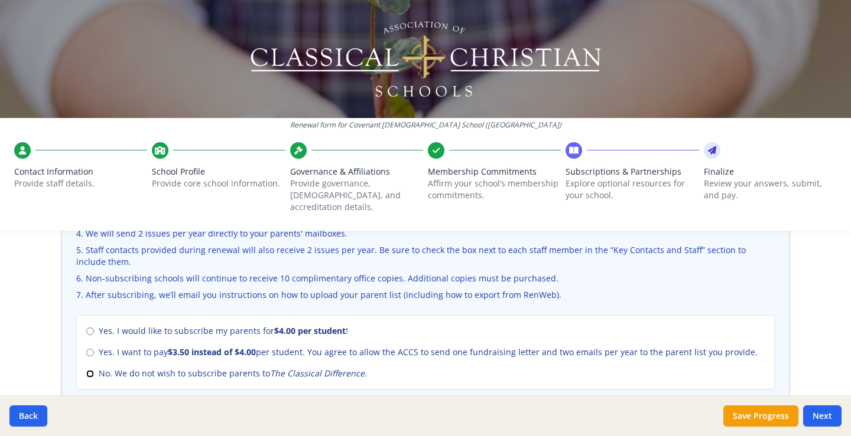
click at [89, 370] on input "No. We do not wish to subscribe parents to The Classical Difference ." at bounding box center [90, 374] width 8 height 8
radio input "true"
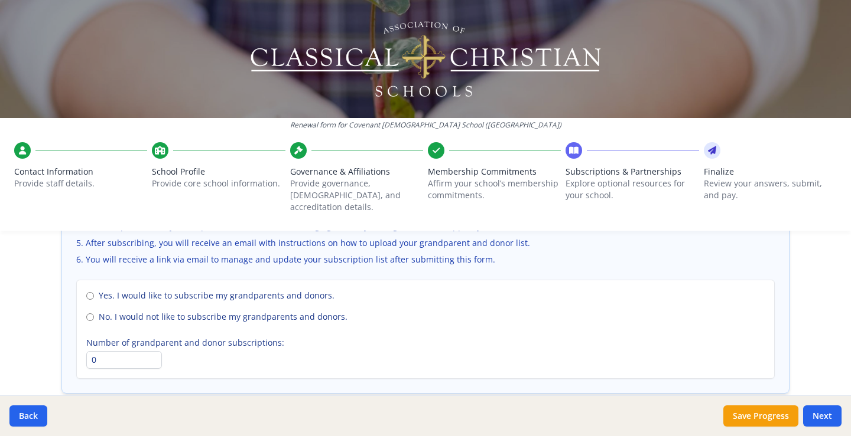
scroll to position [886, 0]
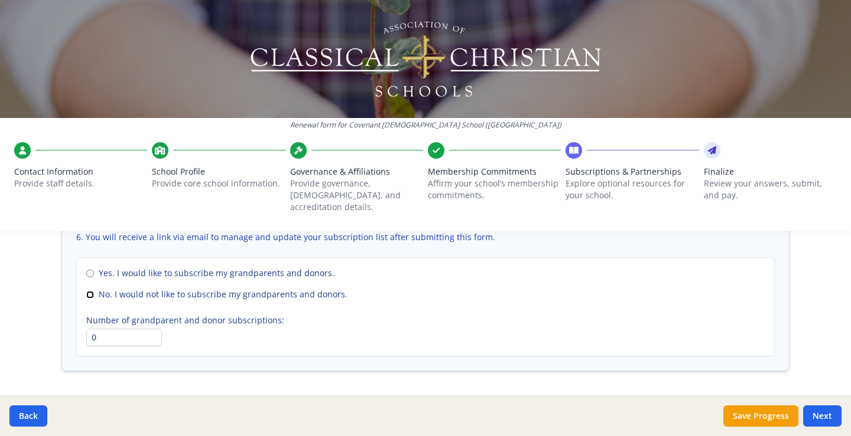
click at [86, 291] on input "No. I would not like to subscribe my grandparents and donors." at bounding box center [90, 295] width 8 height 8
radio input "true"
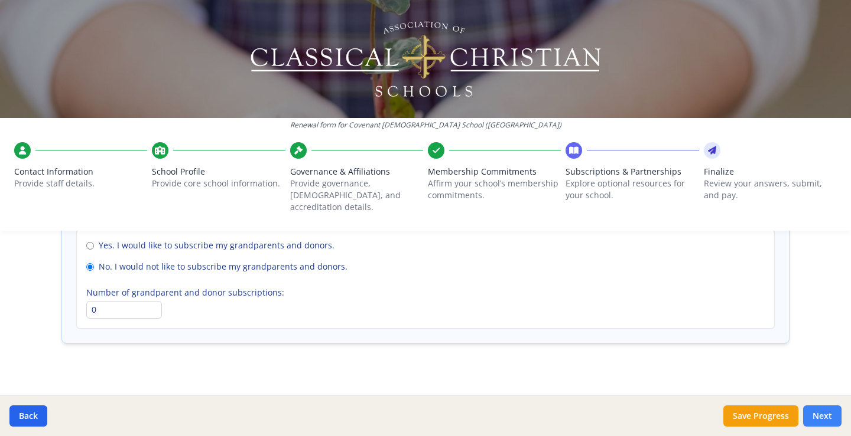
click at [832, 419] on button "Next" at bounding box center [822, 416] width 38 height 21
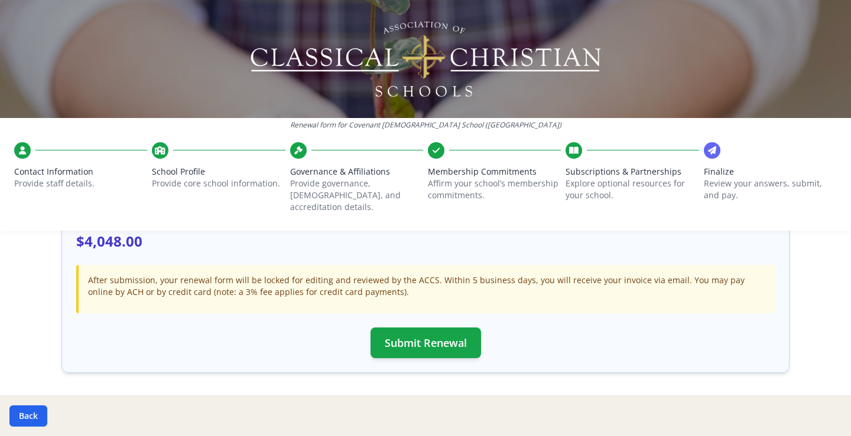
scroll to position [413, 0]
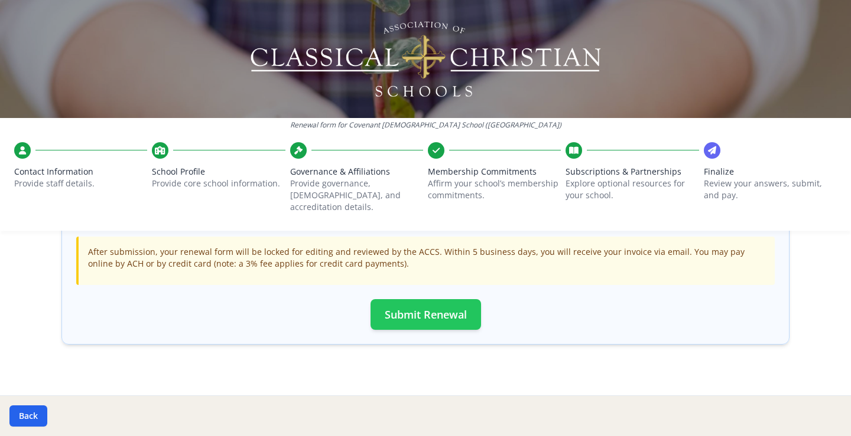
click at [464, 311] on button "Submit Renewal" at bounding box center [425, 314] width 110 height 31
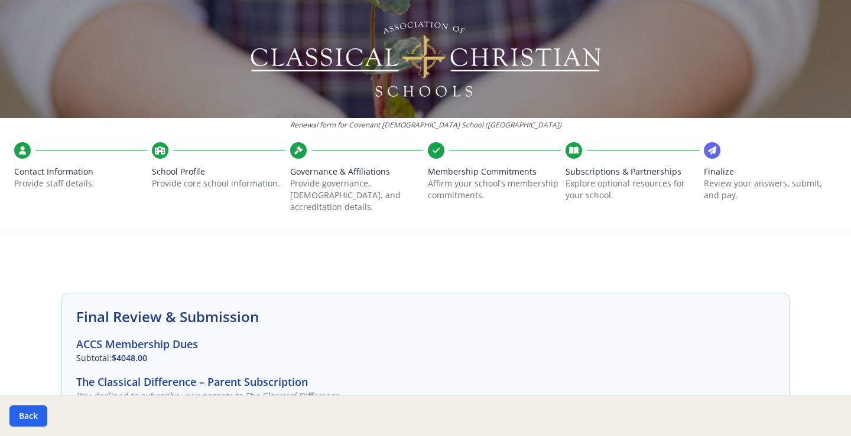
scroll to position [0, 0]
